Goal: Information Seeking & Learning: Learn about a topic

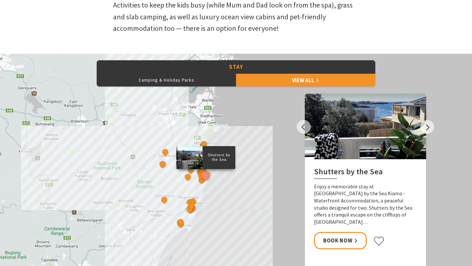
scroll to position [266, 0]
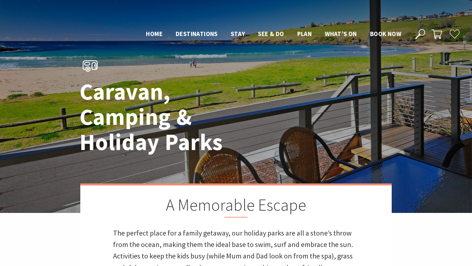
scroll to position [266, 0]
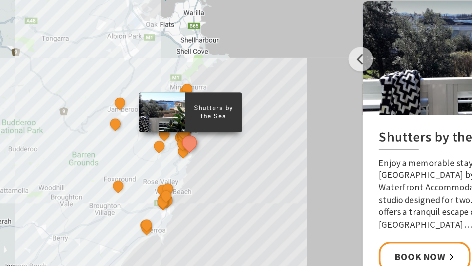
click at [257, 139] on div "Shutters by the Sea The Sebel Kiama Seaside Escape 1 Kiama Coast Holiday Parks …" at bounding box center [236, 157] width 472 height 236
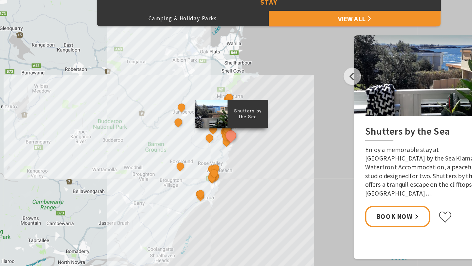
scroll to position [266, 0]
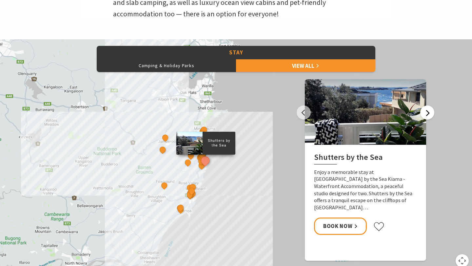
click at [428, 114] on button "Next" at bounding box center [427, 113] width 14 height 14
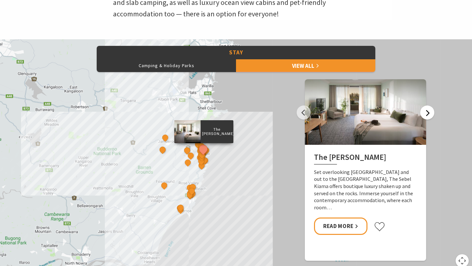
click at [428, 114] on button "Next" at bounding box center [427, 113] width 14 height 14
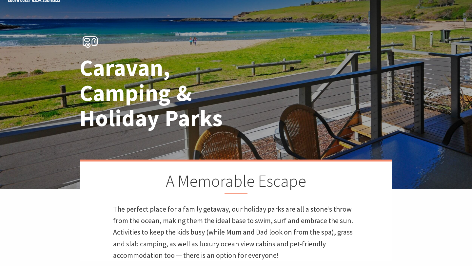
scroll to position [0, 0]
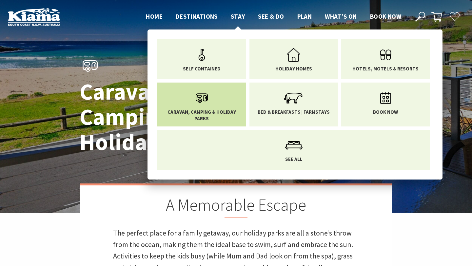
click at [221, 116] on span "Caravan, Camping & Holiday Parks" at bounding box center [201, 115] width 79 height 13
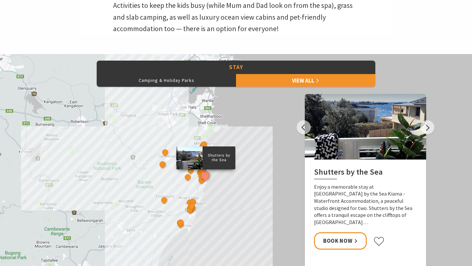
scroll to position [252, 0]
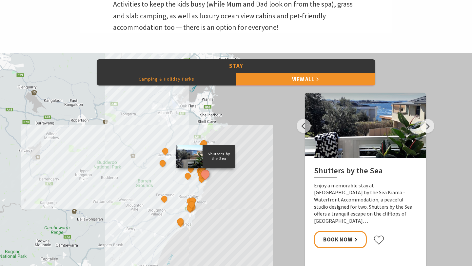
click at [177, 79] on button "Camping & Holiday Parks" at bounding box center [166, 78] width 139 height 13
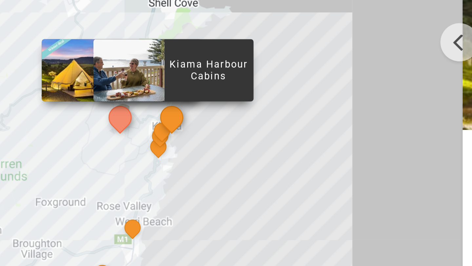
click at [198, 153] on button "See detail about Kiama Harbour Cabins" at bounding box center [198, 154] width 12 height 12
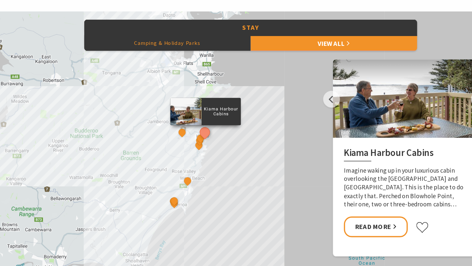
scroll to position [252, 0]
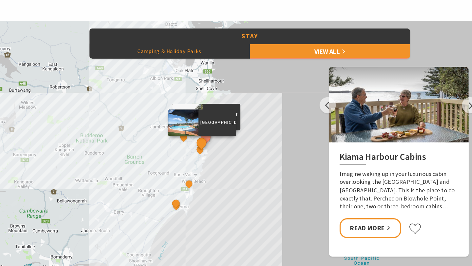
click at [193, 159] on button "See detail about Surf Beach Holiday Park" at bounding box center [194, 159] width 12 height 12
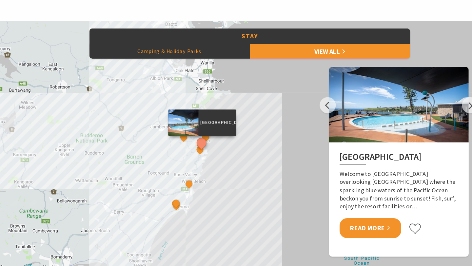
click at [337, 230] on link "Read More" at bounding box center [340, 233] width 53 height 17
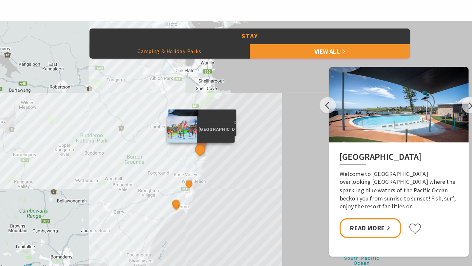
click at [194, 164] on button "See detail about BIG4 Easts Beach Holiday Park" at bounding box center [193, 165] width 12 height 12
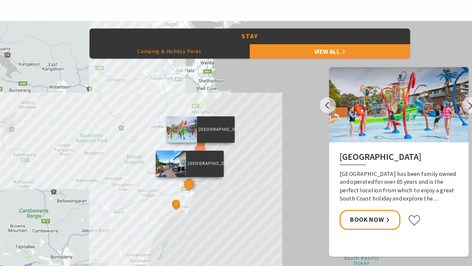
click at [184, 196] on button "See detail about Werri Beach Holiday Park" at bounding box center [183, 195] width 12 height 12
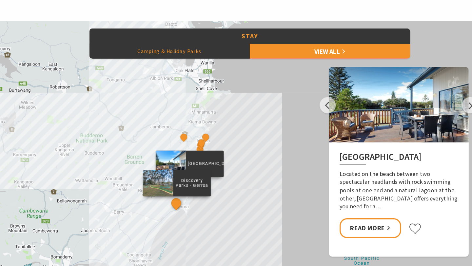
click at [171, 212] on button "See detail about Discovery Parks - Gerroa" at bounding box center [172, 212] width 12 height 12
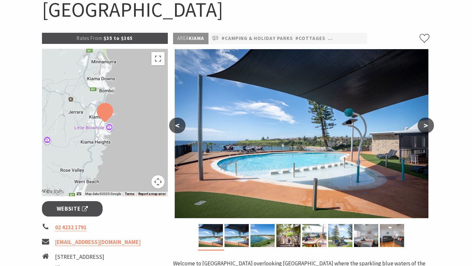
scroll to position [72, 0]
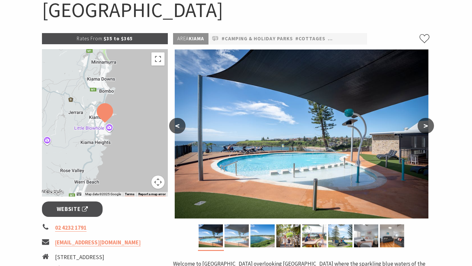
click at [233, 236] on img at bounding box center [237, 236] width 24 height 23
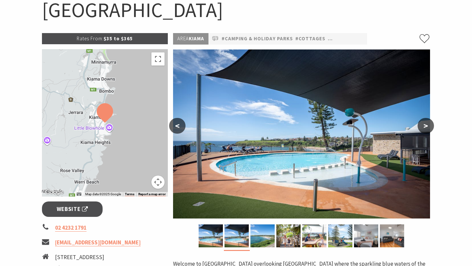
click at [431, 123] on button ">" at bounding box center [426, 126] width 16 height 16
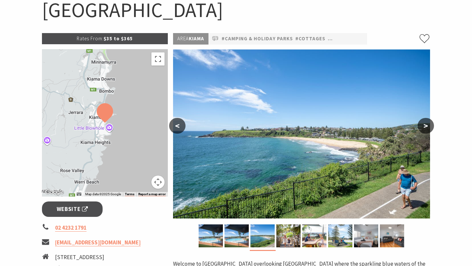
click at [431, 123] on button ">" at bounding box center [426, 126] width 16 height 16
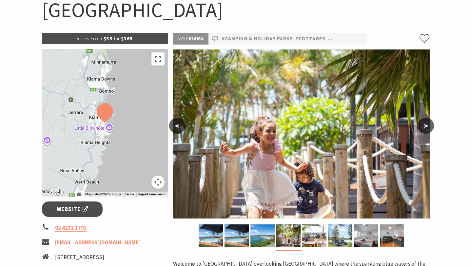
click at [431, 123] on button ">" at bounding box center [426, 126] width 16 height 16
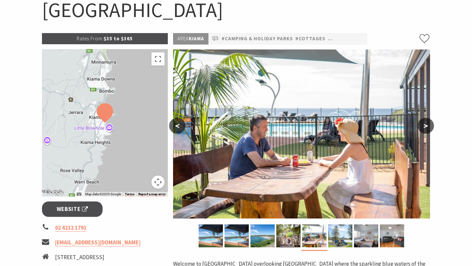
click at [431, 123] on button ">" at bounding box center [426, 126] width 16 height 16
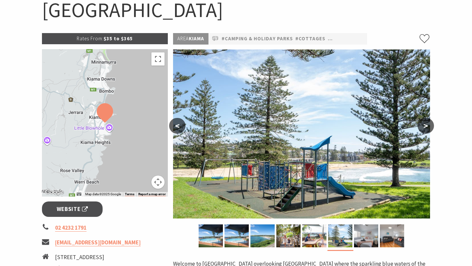
click at [431, 123] on button ">" at bounding box center [426, 126] width 16 height 16
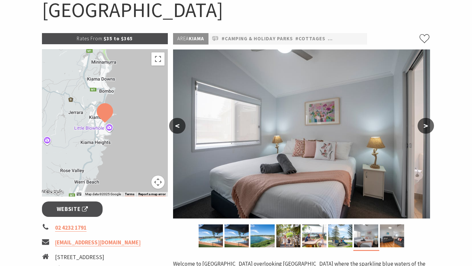
click at [431, 123] on button ">" at bounding box center [426, 126] width 16 height 16
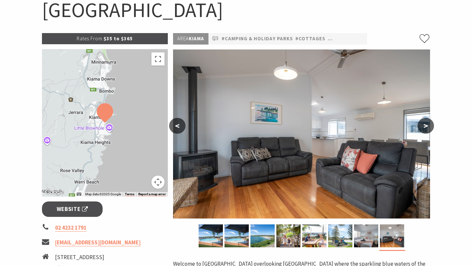
click at [431, 123] on button ">" at bounding box center [426, 126] width 16 height 16
